Goal: Task Accomplishment & Management: Use online tool/utility

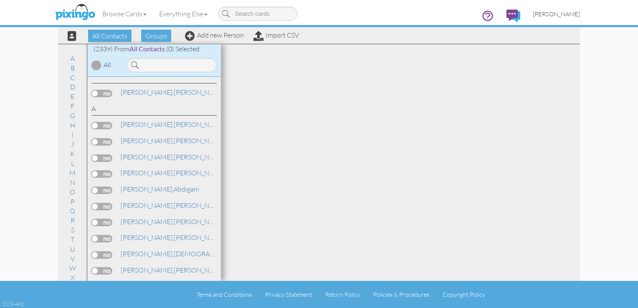
click at [551, 18] on link "[PERSON_NAME]" at bounding box center [557, 13] width 60 height 21
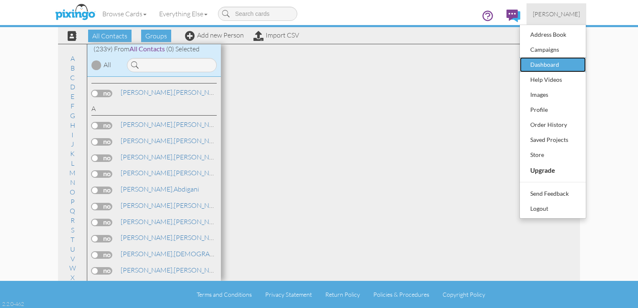
click at [552, 59] on div "Dashboard" at bounding box center [552, 64] width 49 height 13
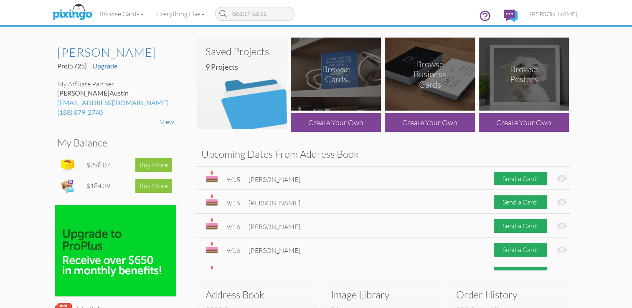
click at [237, 65] on h4 "9 Projects" at bounding box center [245, 67] width 79 height 8
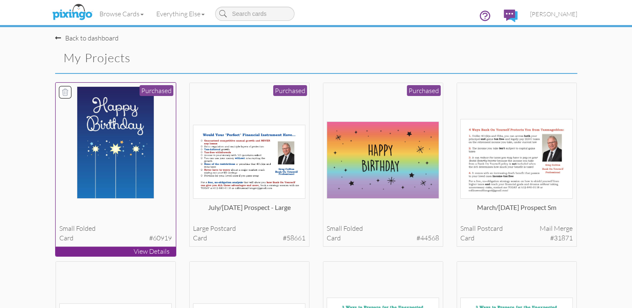
click at [119, 145] on img at bounding box center [115, 142] width 77 height 112
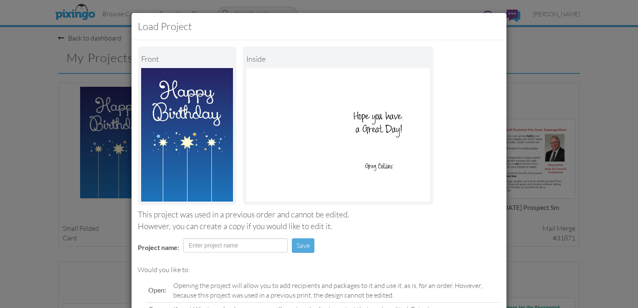
scroll to position [82, 0]
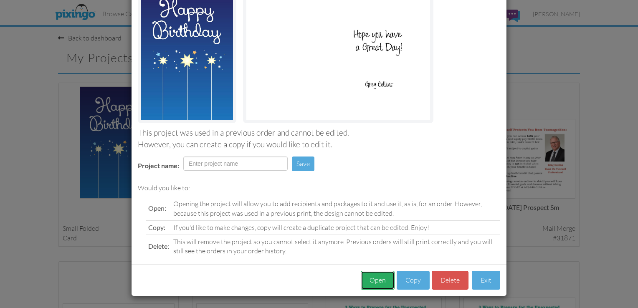
click at [378, 277] on button "Open" at bounding box center [378, 280] width 34 height 19
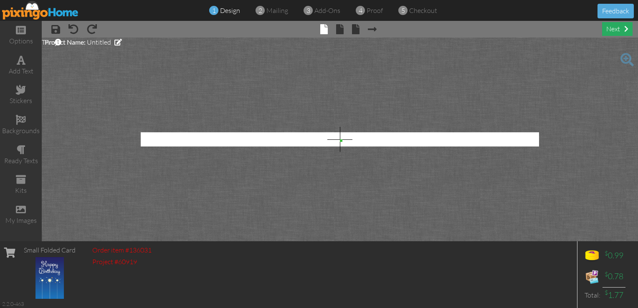
click at [610, 28] on div "next" at bounding box center [617, 29] width 30 height 14
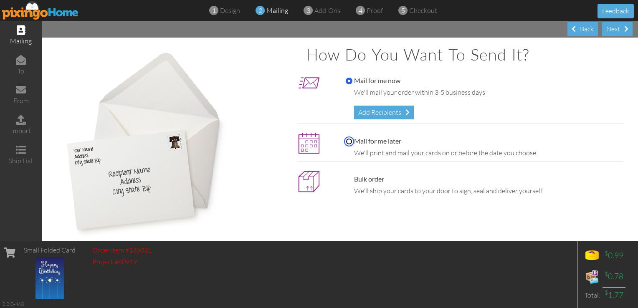
click at [346, 141] on input "Mail for me later" at bounding box center [349, 141] width 7 height 7
radio input "true"
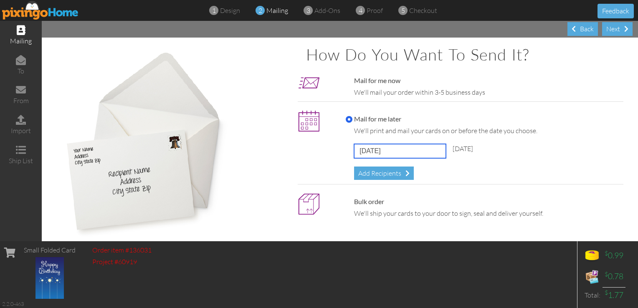
click at [389, 154] on input "September 27, 2025" at bounding box center [400, 151] width 92 height 14
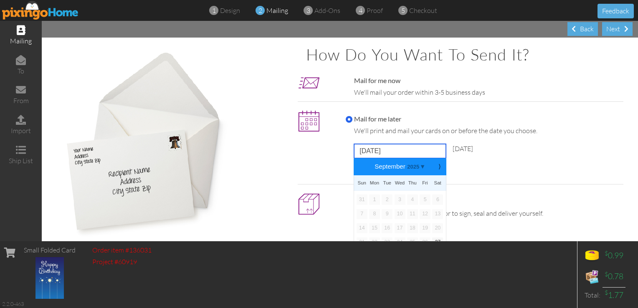
scroll to position [26, 0]
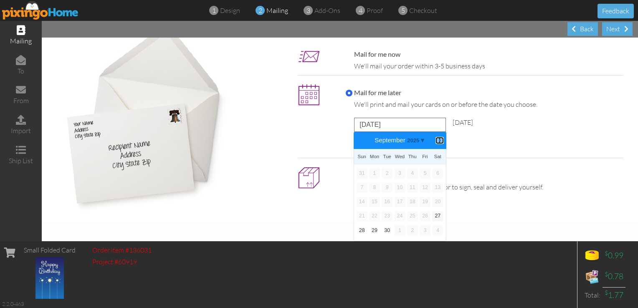
click at [437, 142] on b "⟩" at bounding box center [440, 140] width 6 height 6
click at [423, 175] on link "3" at bounding box center [425, 173] width 11 height 10
type input "[DATE]"
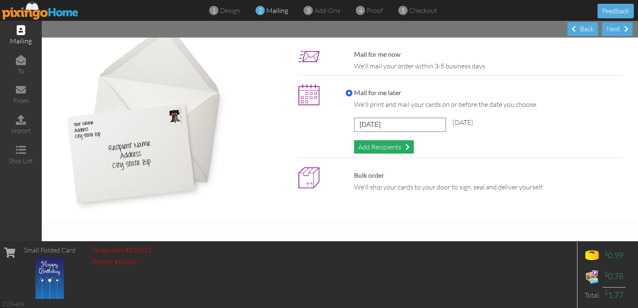
click at [381, 148] on div "Add Recipients" at bounding box center [384, 147] width 60 height 14
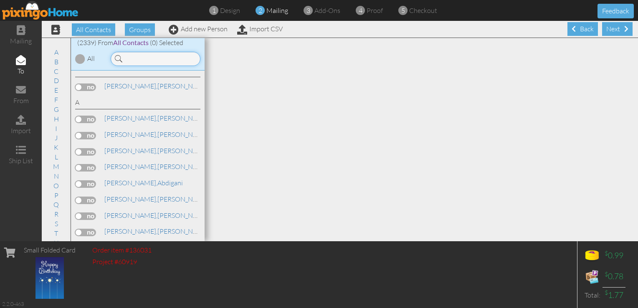
click at [131, 58] on input at bounding box center [156, 59] width 90 height 14
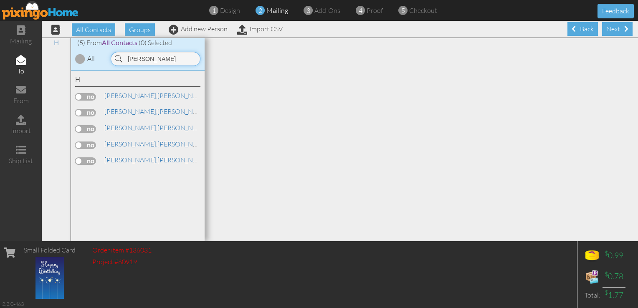
type input "henderson"
click at [84, 97] on label at bounding box center [85, 97] width 21 height 8
click at [0, 0] on input "checkbox" at bounding box center [0, 0] width 0 height 0
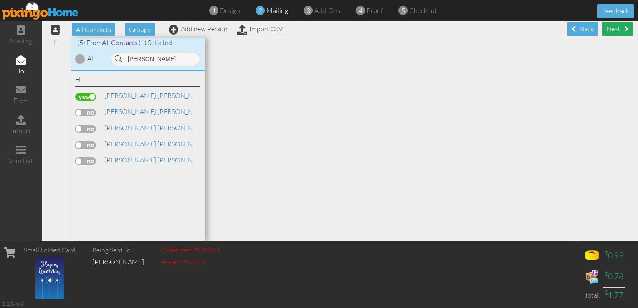
click at [614, 30] on div "Next" at bounding box center [617, 29] width 30 height 14
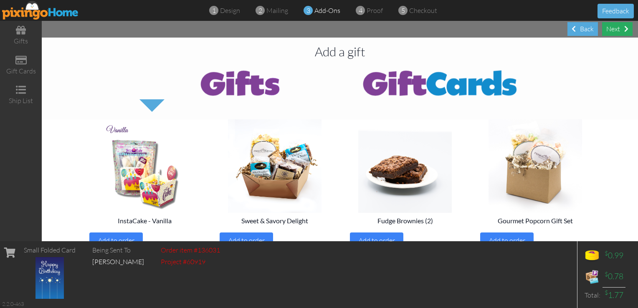
click at [615, 29] on div "Next" at bounding box center [617, 29] width 30 height 14
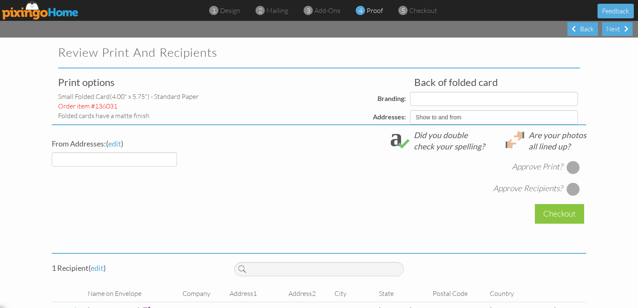
select select "object:7470"
select select "object:7462"
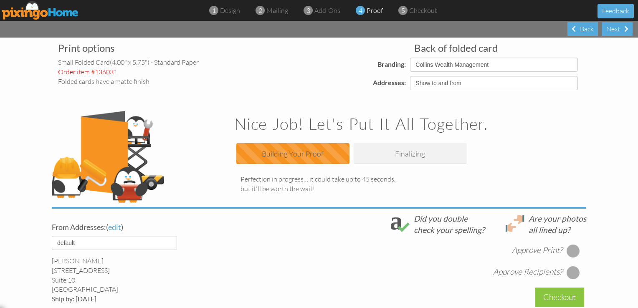
scroll to position [34, 0]
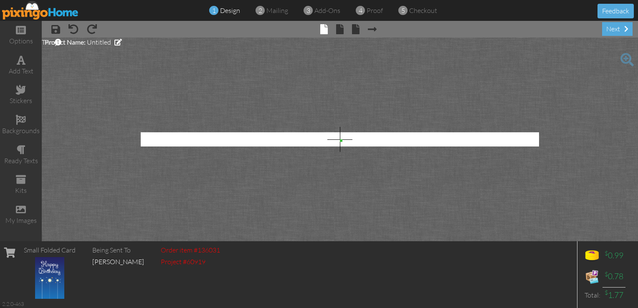
click at [338, 142] on div at bounding box center [340, 139] width 398 height 14
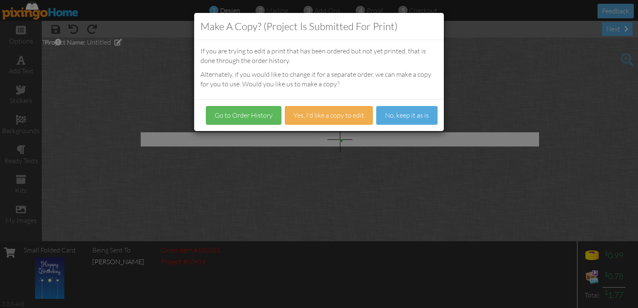
click at [471, 105] on div "Make a Copy? (Project is submitted for print) If you are trying to edit a print…" at bounding box center [319, 154] width 638 height 308
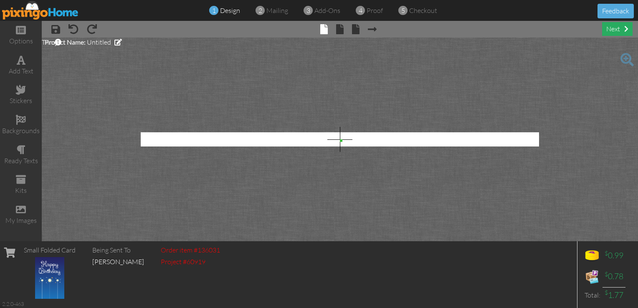
click at [614, 32] on div "next" at bounding box center [617, 29] width 30 height 14
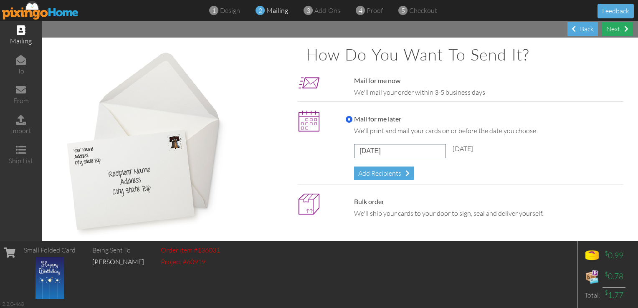
click at [614, 32] on div "Next" at bounding box center [617, 29] width 30 height 14
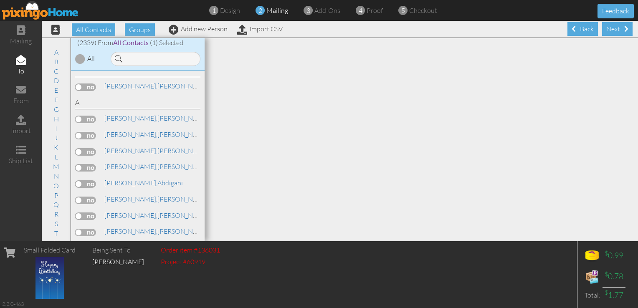
click at [614, 32] on div "Next" at bounding box center [617, 29] width 30 height 14
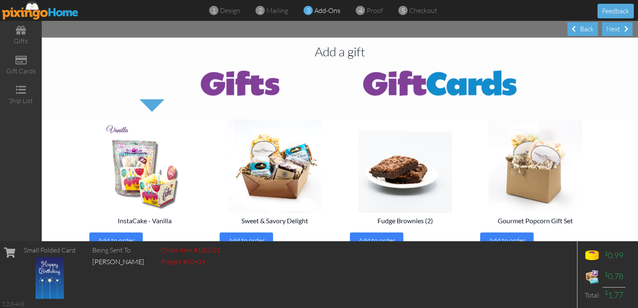
click at [614, 32] on div "Next" at bounding box center [617, 29] width 30 height 14
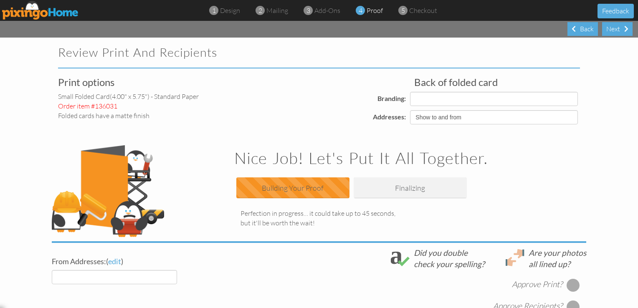
select select "object:7472"
select select "object:7475"
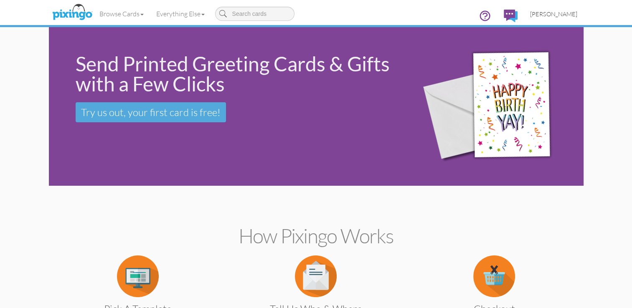
click at [561, 16] on span "[PERSON_NAME]" at bounding box center [553, 13] width 47 height 7
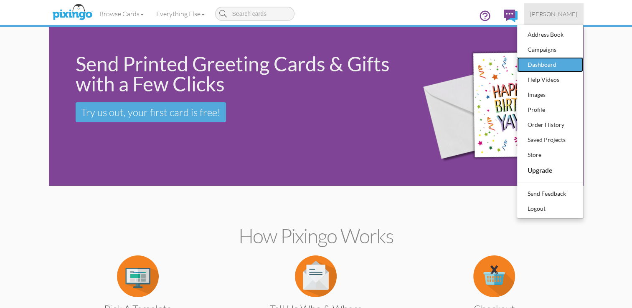
click at [553, 60] on div "Dashboard" at bounding box center [549, 64] width 49 height 13
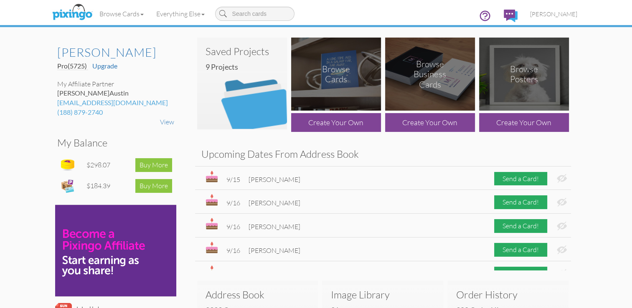
click at [261, 87] on img at bounding box center [242, 84] width 90 height 92
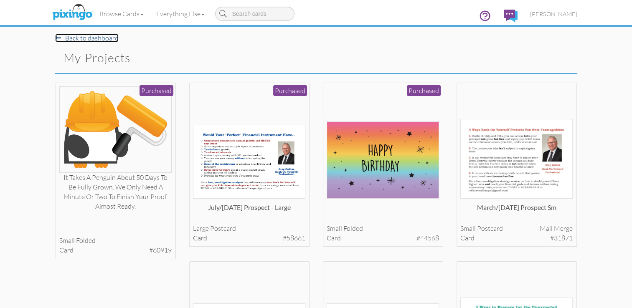
click at [79, 39] on link "Back to dashboard" at bounding box center [86, 38] width 63 height 8
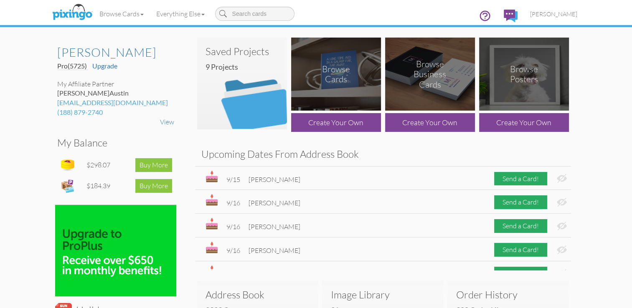
click at [262, 84] on img at bounding box center [242, 84] width 90 height 92
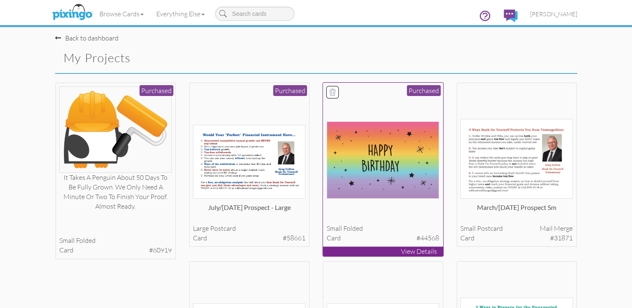
click at [398, 150] on img at bounding box center [383, 160] width 112 height 77
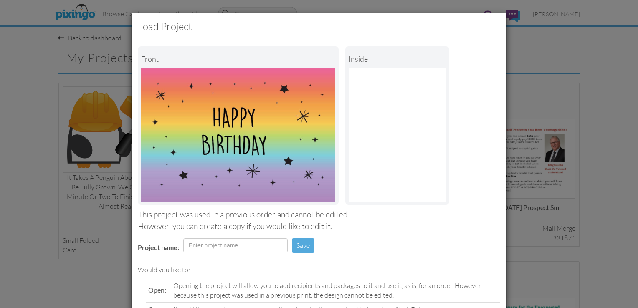
scroll to position [82, 0]
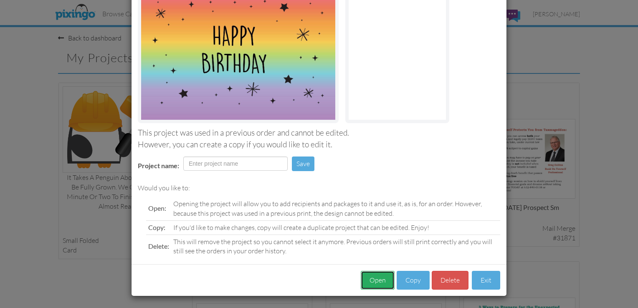
click at [378, 282] on button "Open" at bounding box center [378, 280] width 34 height 19
